Goal: Information Seeking & Learning: Learn about a topic

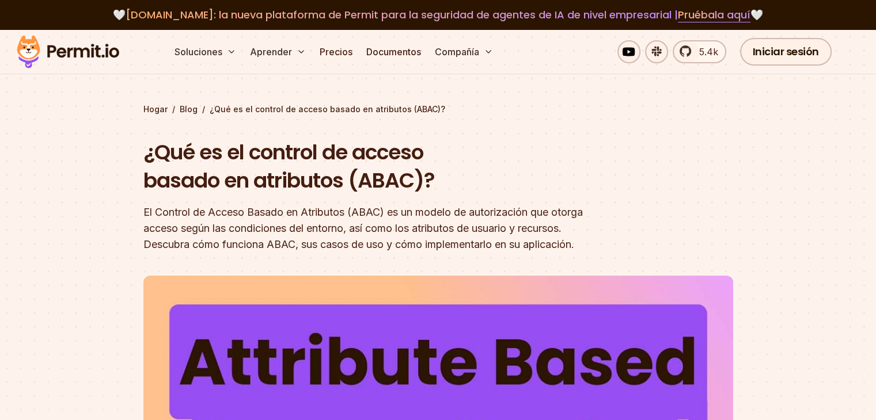
click at [415, 225] on font "El Control de Acceso Basado en Atributos (ABAC) es un modelo de autorización qu…" at bounding box center [362, 228] width 439 height 44
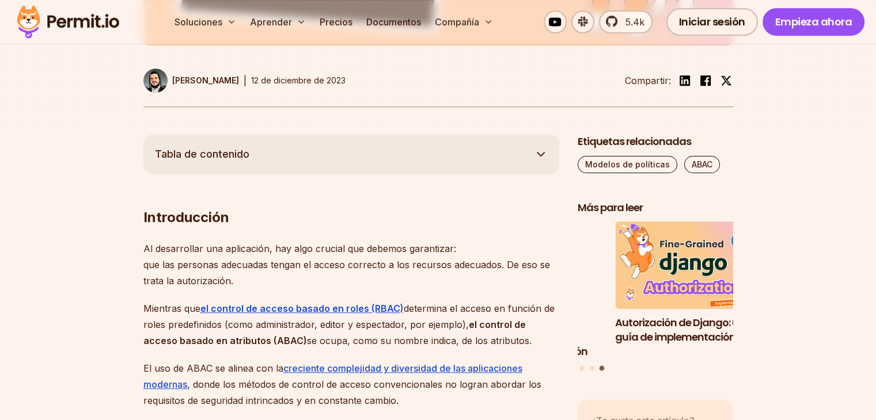
scroll to position [576, 0]
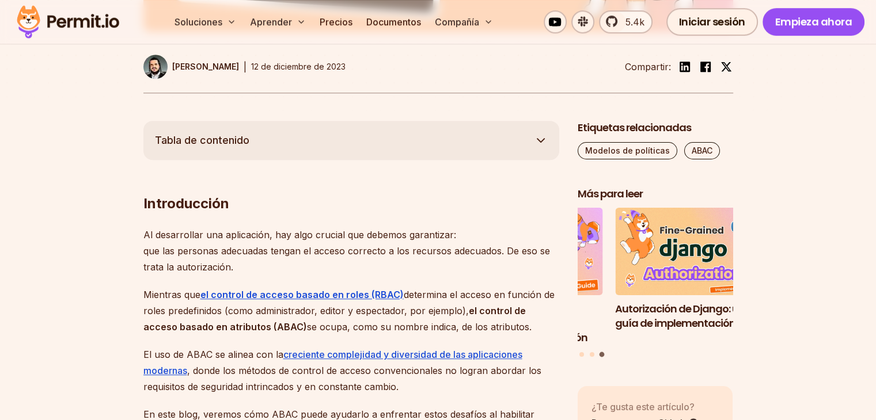
click at [212, 146] on font "Tabla de contenido" at bounding box center [202, 140] width 94 height 12
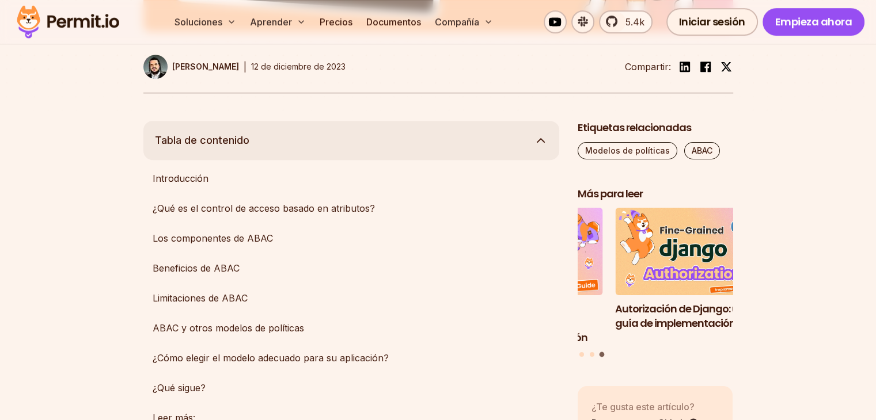
click at [212, 146] on font "Tabla de contenido" at bounding box center [202, 140] width 94 height 12
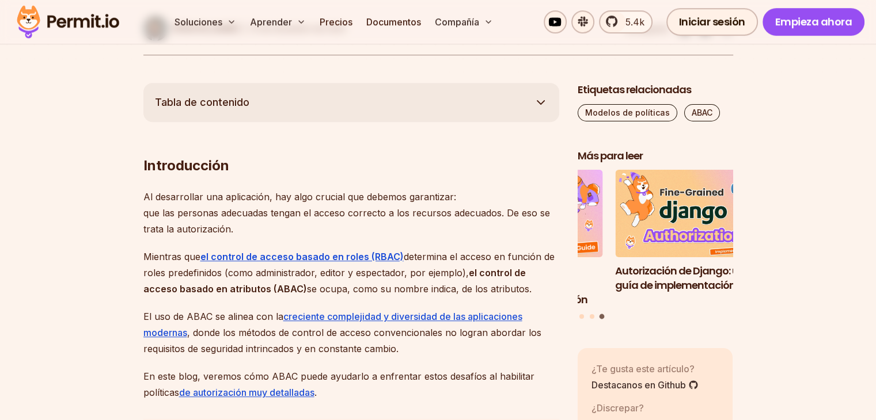
scroll to position [633, 0]
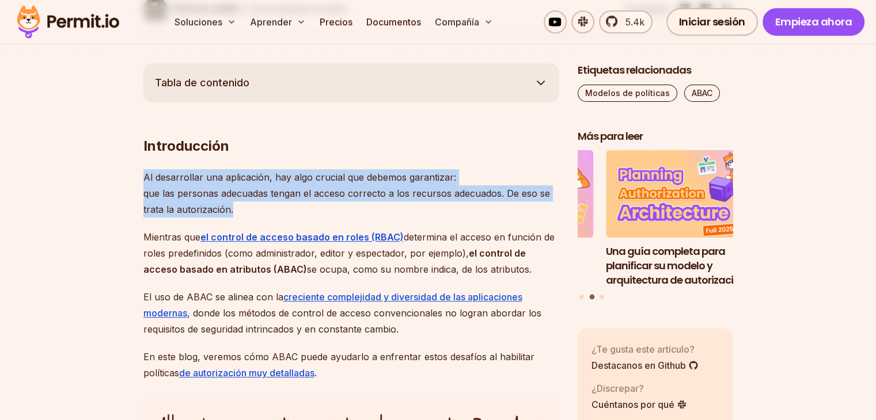
drag, startPoint x: 145, startPoint y: 189, endPoint x: 237, endPoint y: 221, distance: 97.4
click at [237, 218] on p "Al desarrollar una aplicación, hay algo crucial que debemos garantizar: que las…" at bounding box center [351, 193] width 416 height 48
click at [242, 218] on p "Al desarrollar una aplicación, hay algo crucial que debemos garantizar: que las…" at bounding box center [351, 193] width 416 height 48
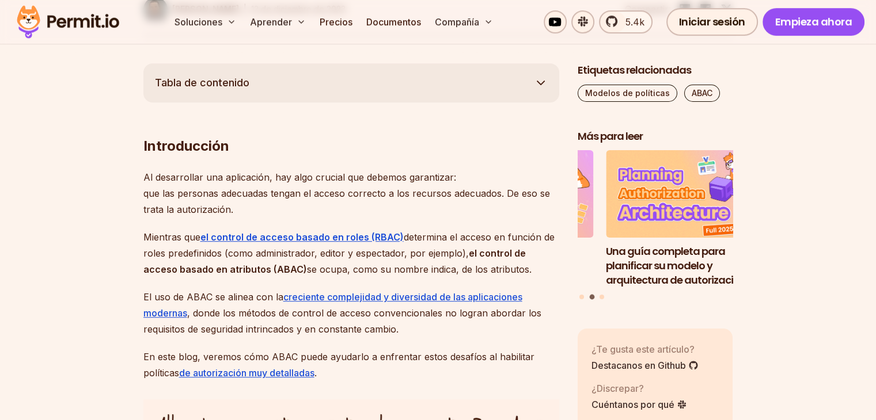
click at [172, 243] on font "Mientras que" at bounding box center [171, 237] width 57 height 12
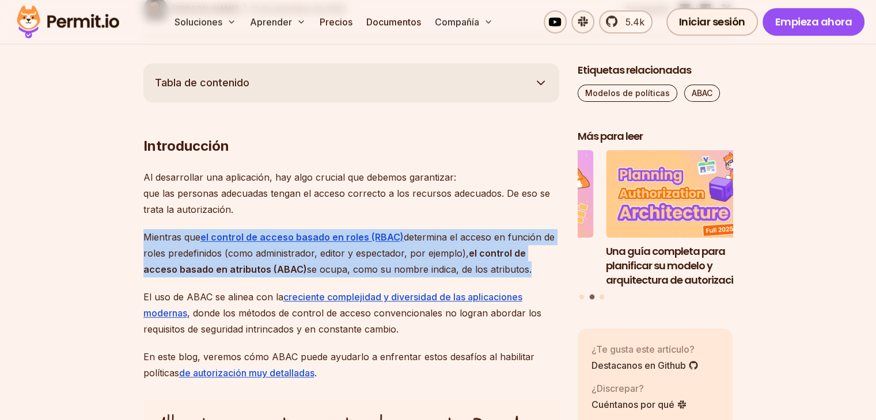
click at [172, 243] on font "Mientras que" at bounding box center [171, 237] width 57 height 12
click at [175, 245] on p "Mientras que el control de acceso basado en roles (RBAC) determina el acceso en…" at bounding box center [351, 253] width 416 height 48
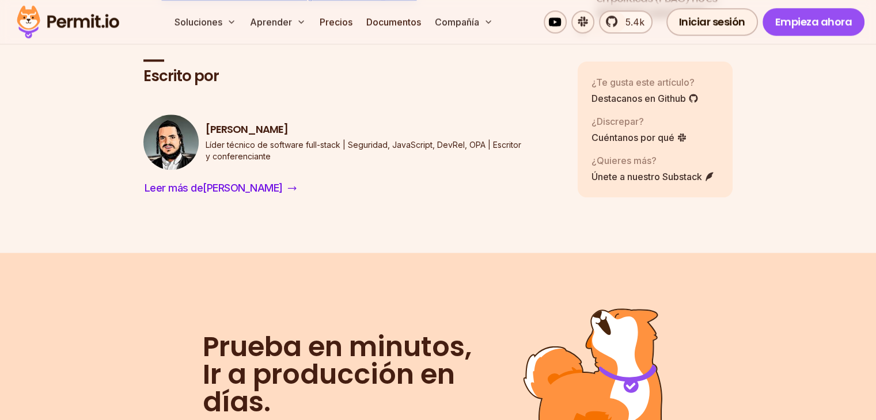
scroll to position [5816, 0]
